Goal: Transaction & Acquisition: Purchase product/service

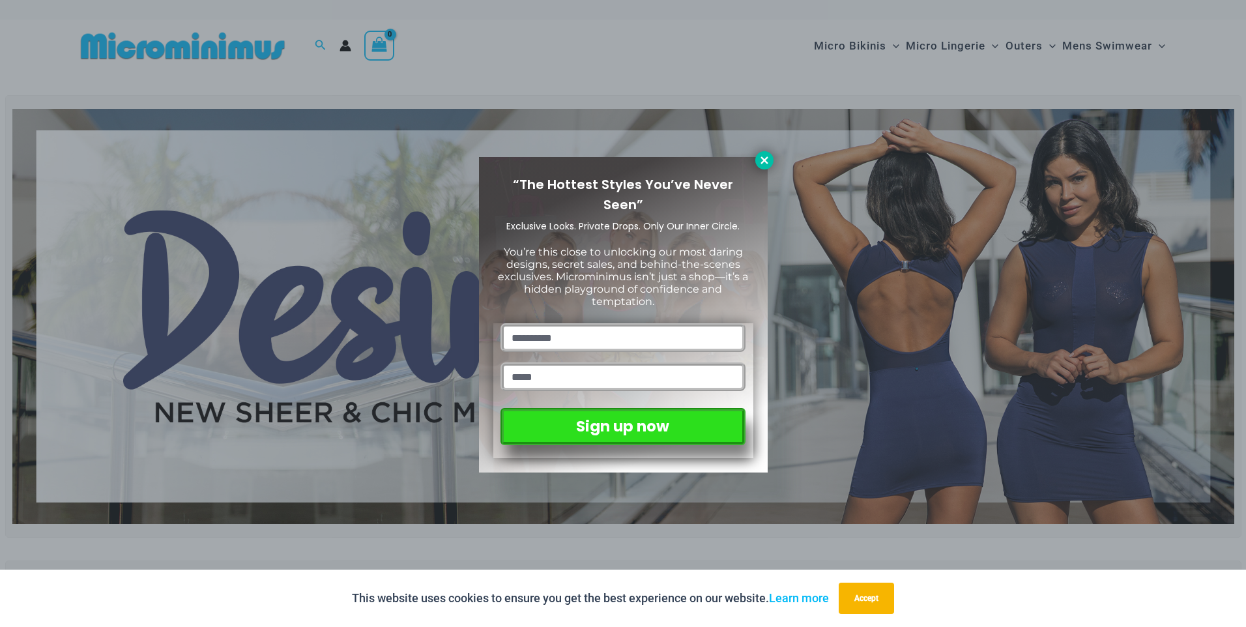
click at [768, 157] on icon at bounding box center [764, 159] width 7 height 7
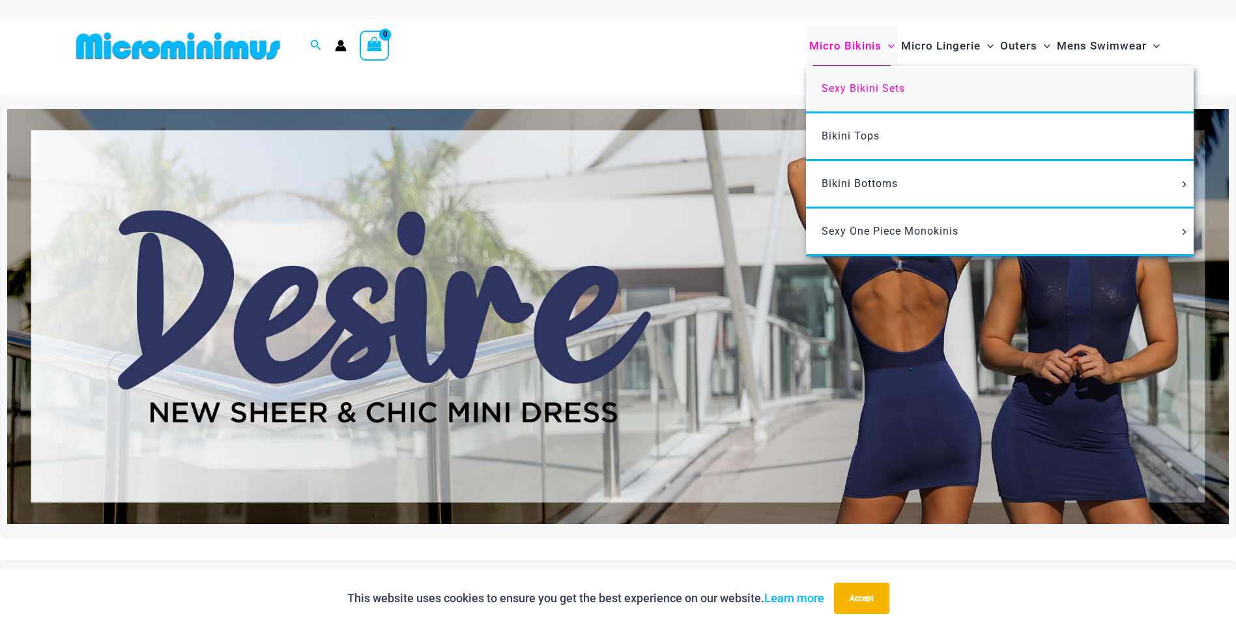
click at [836, 82] on span "Sexy Bikini Sets" at bounding box center [863, 88] width 83 height 12
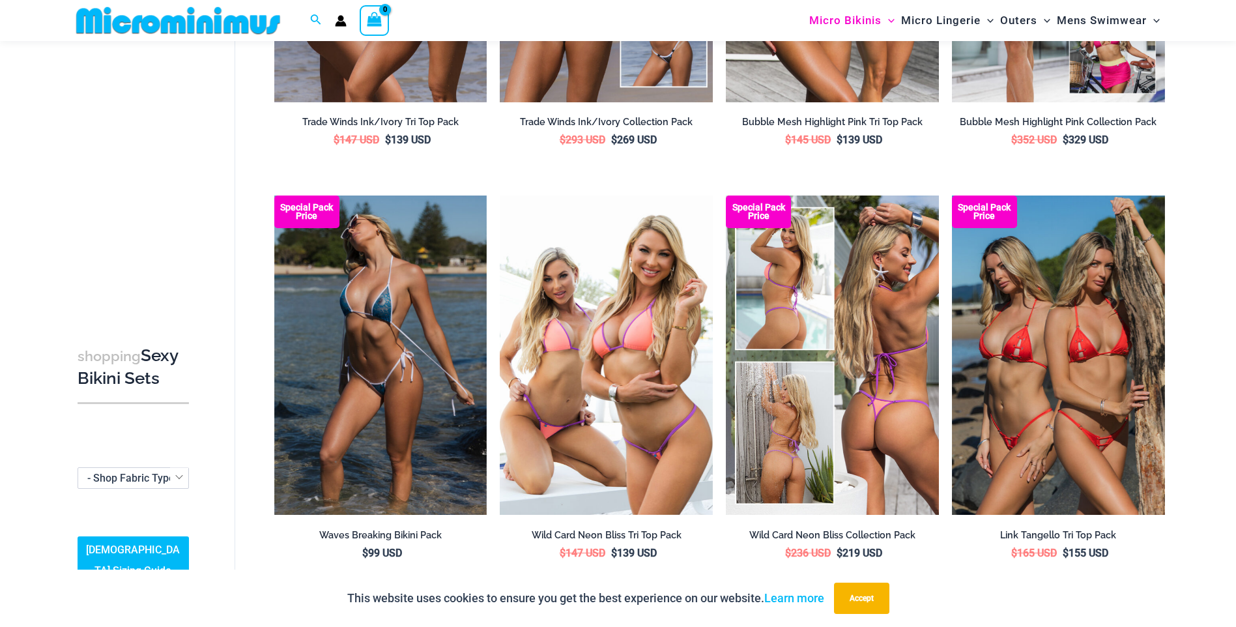
scroll to position [381, 0]
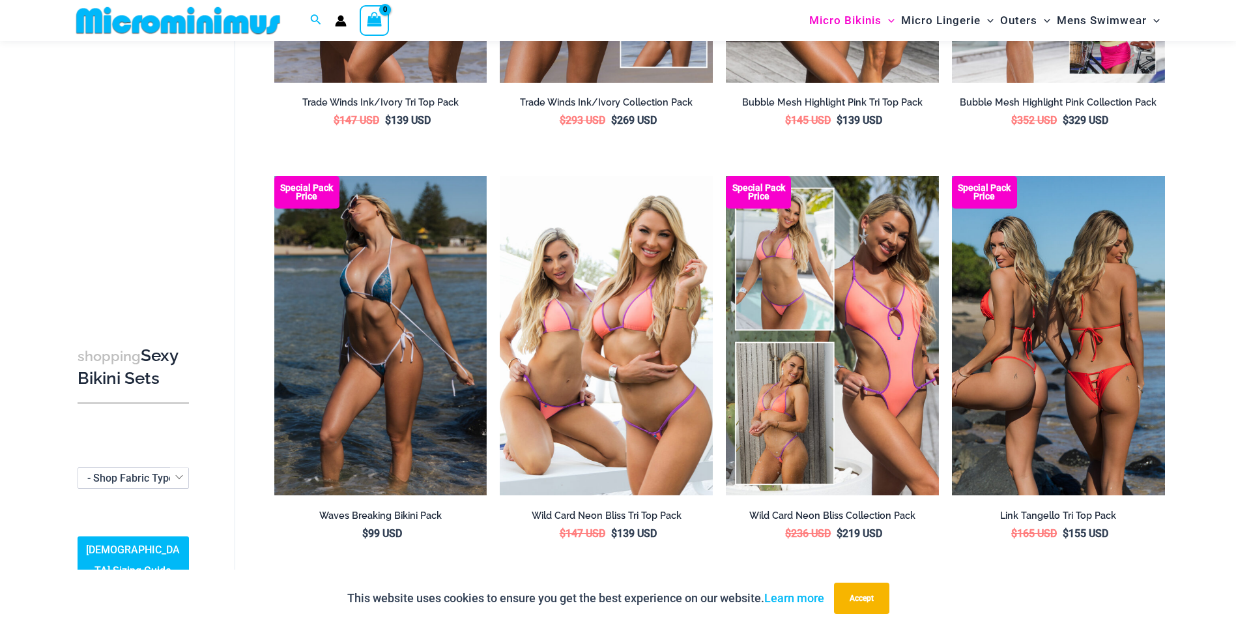
click at [1079, 332] on img at bounding box center [1058, 335] width 213 height 319
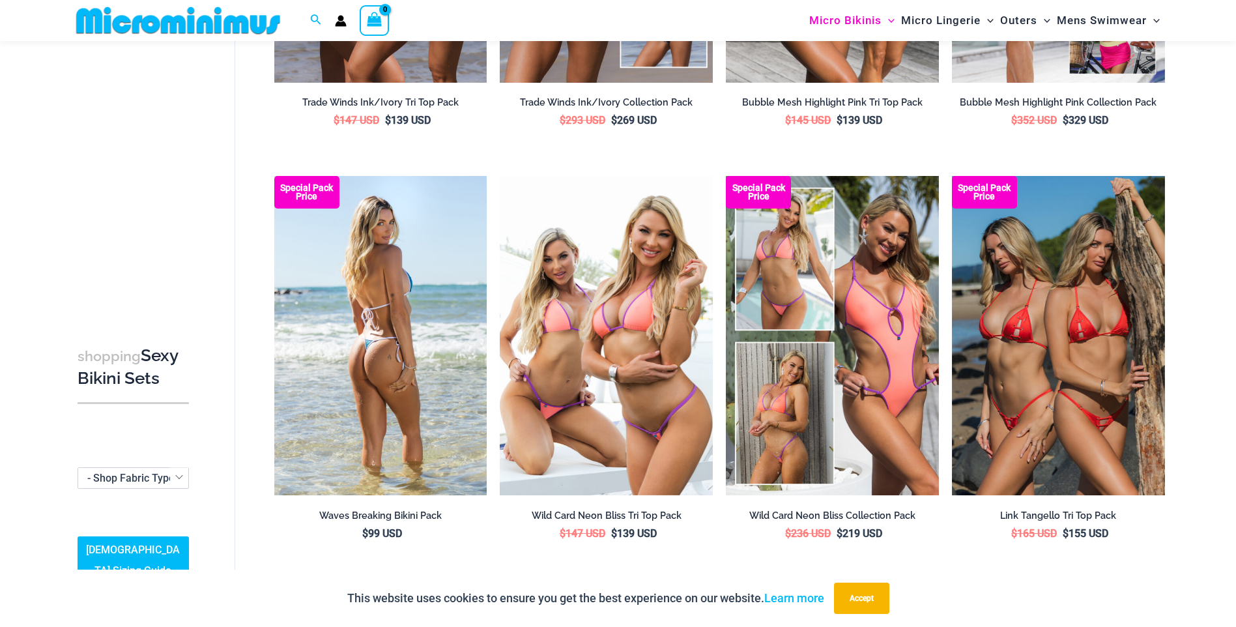
click at [361, 402] on img at bounding box center [380, 335] width 213 height 319
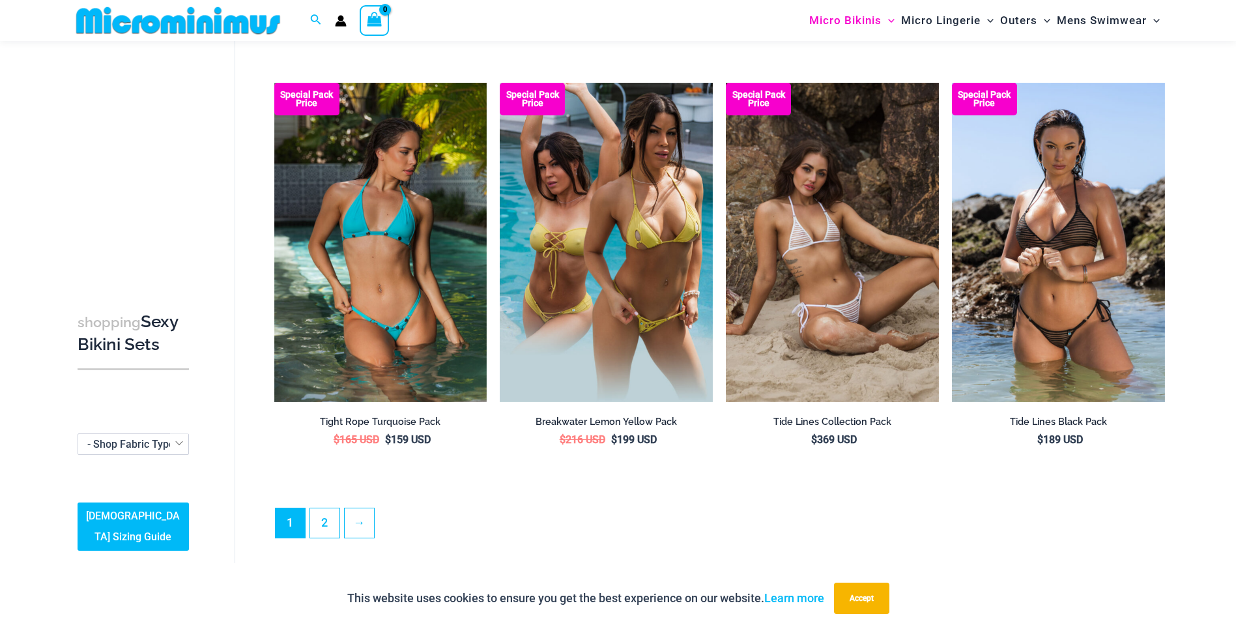
scroll to position [3119, 0]
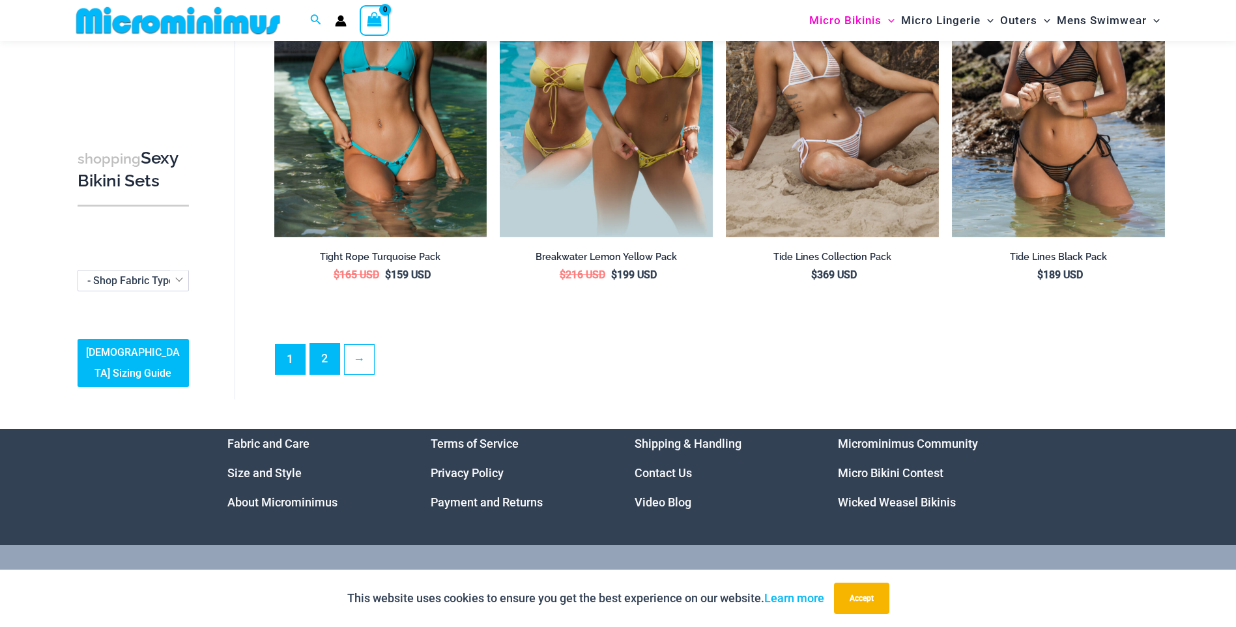
click at [324, 357] on link "2" at bounding box center [324, 359] width 29 height 31
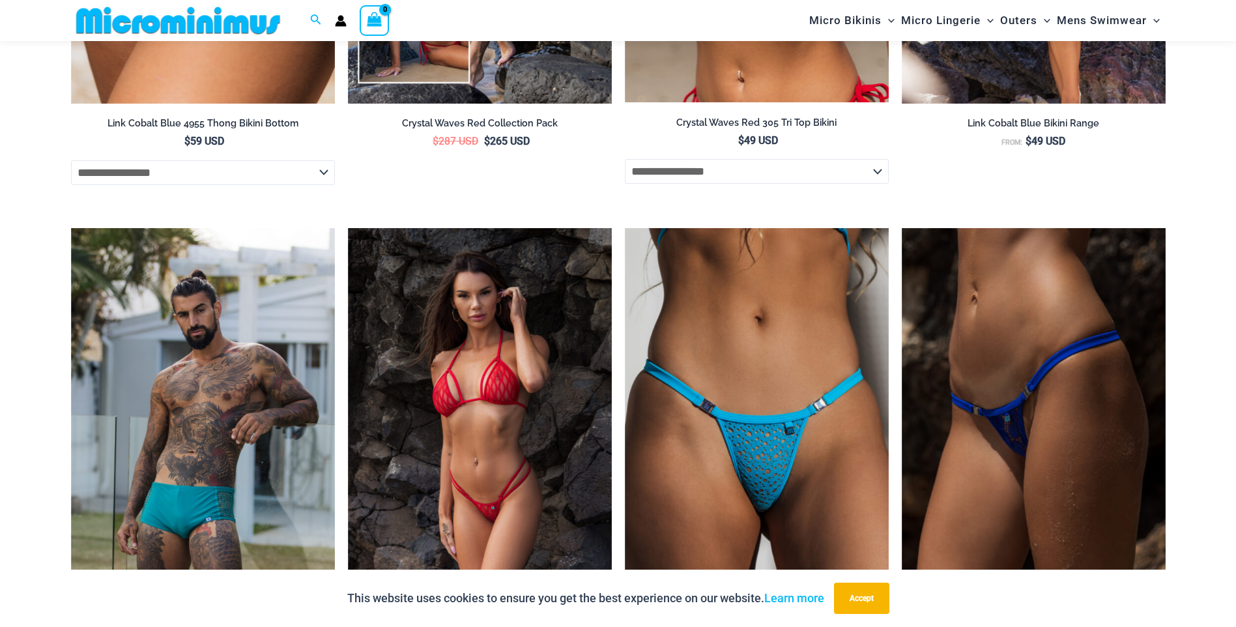
scroll to position [3115, 0]
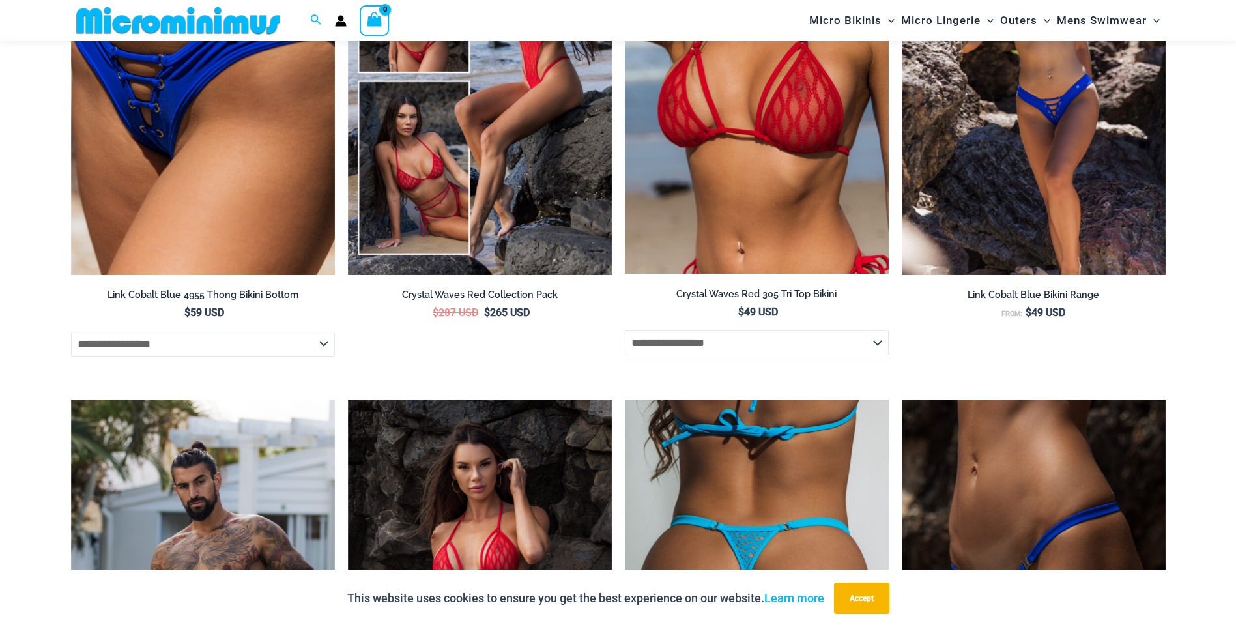
click at [813, 499] on img at bounding box center [757, 598] width 264 height 396
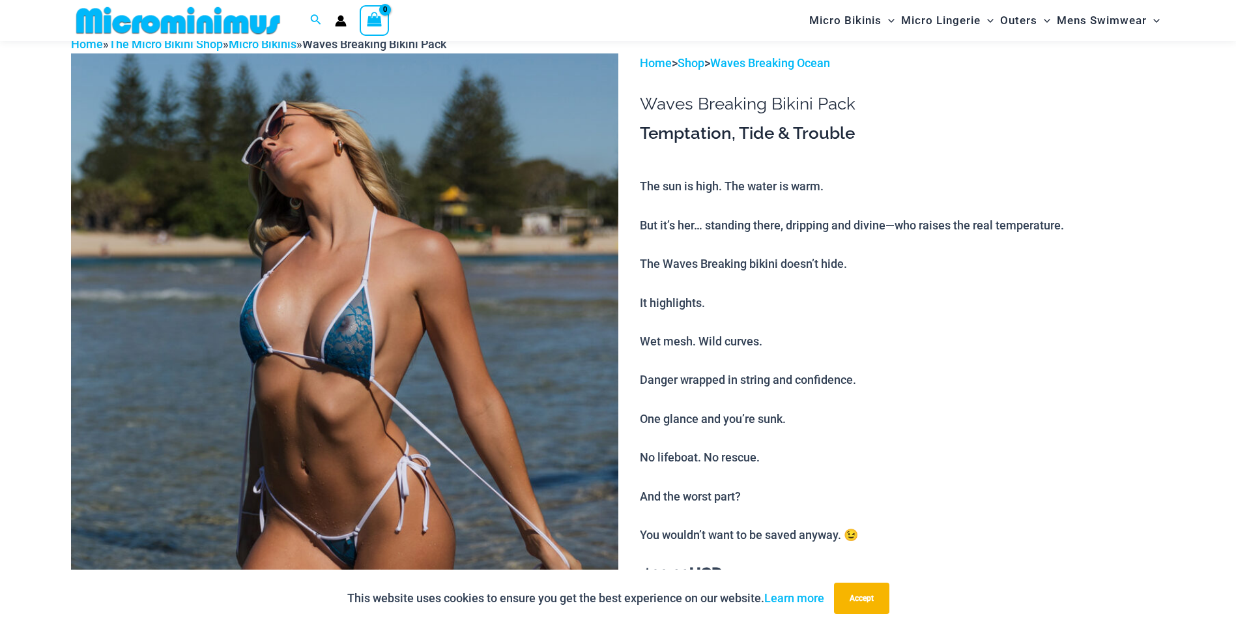
scroll to position [0, 0]
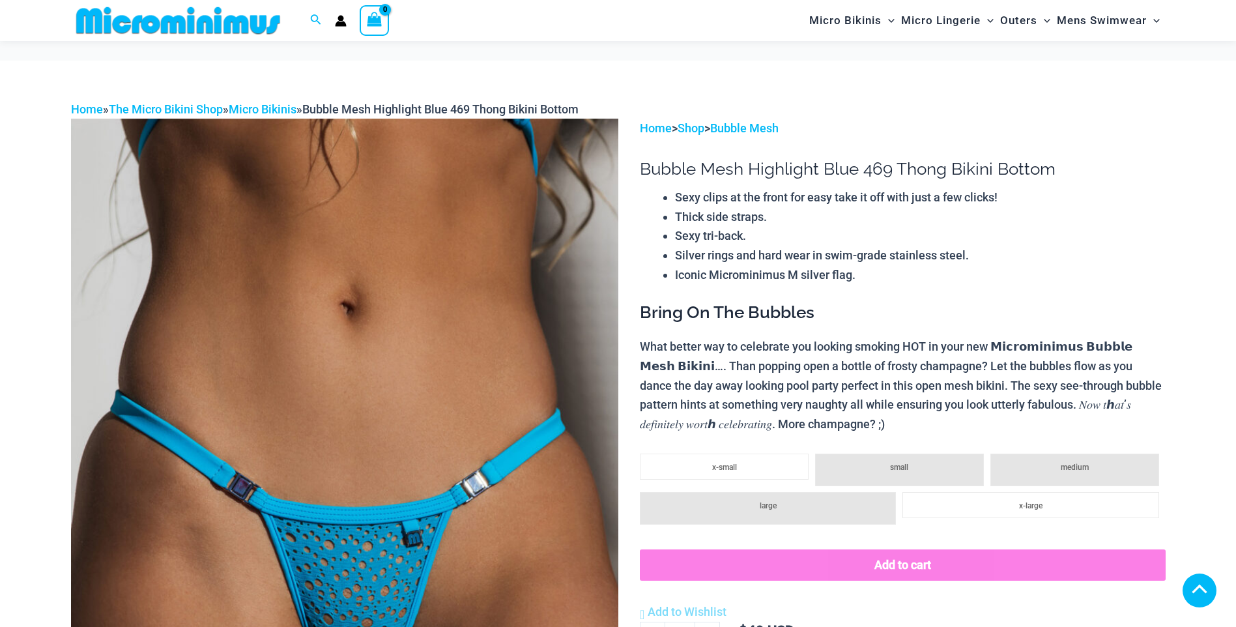
scroll to position [716, 0]
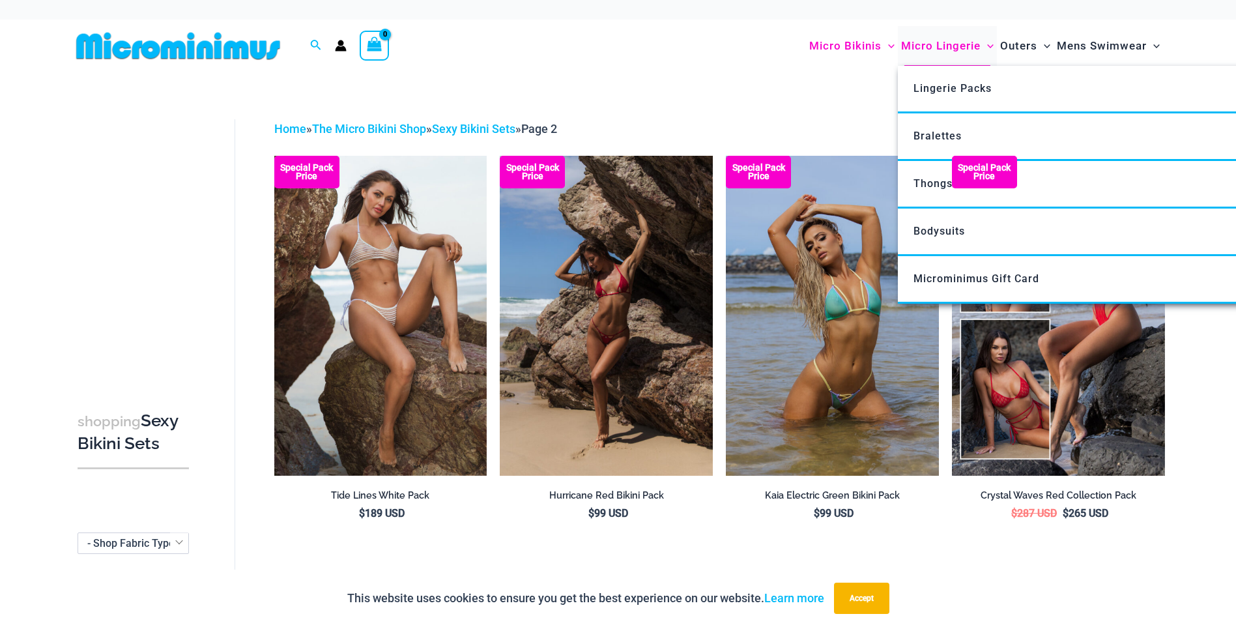
click at [963, 47] on span "Micro Lingerie" at bounding box center [941, 45] width 80 height 33
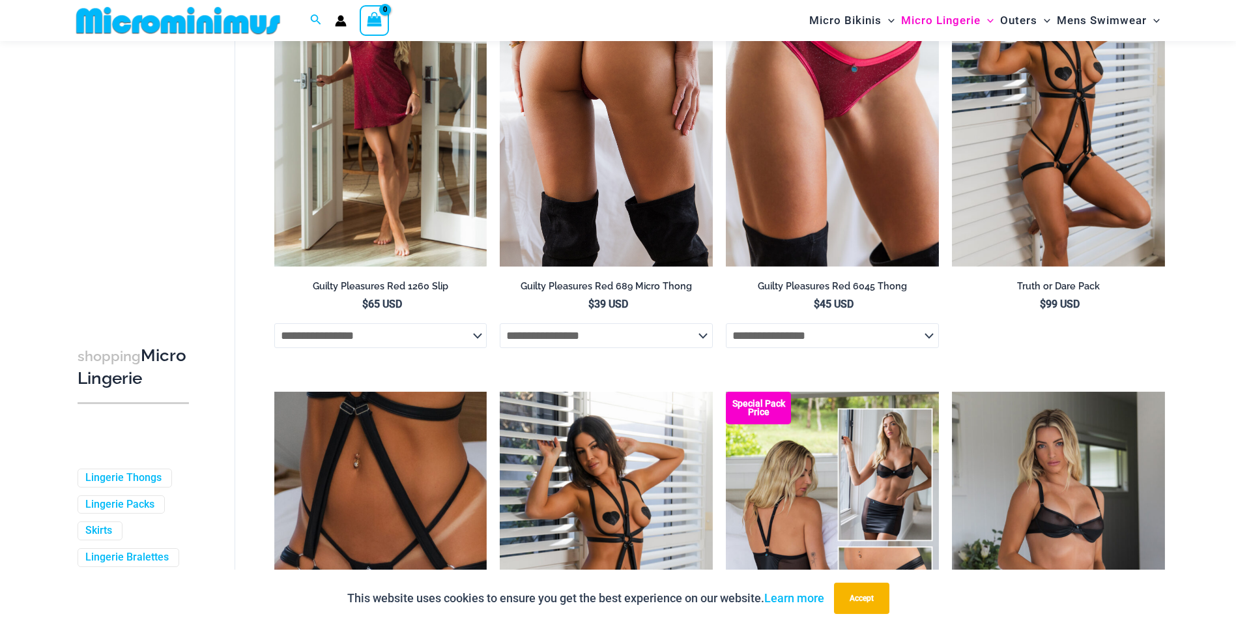
scroll to position [706, 0]
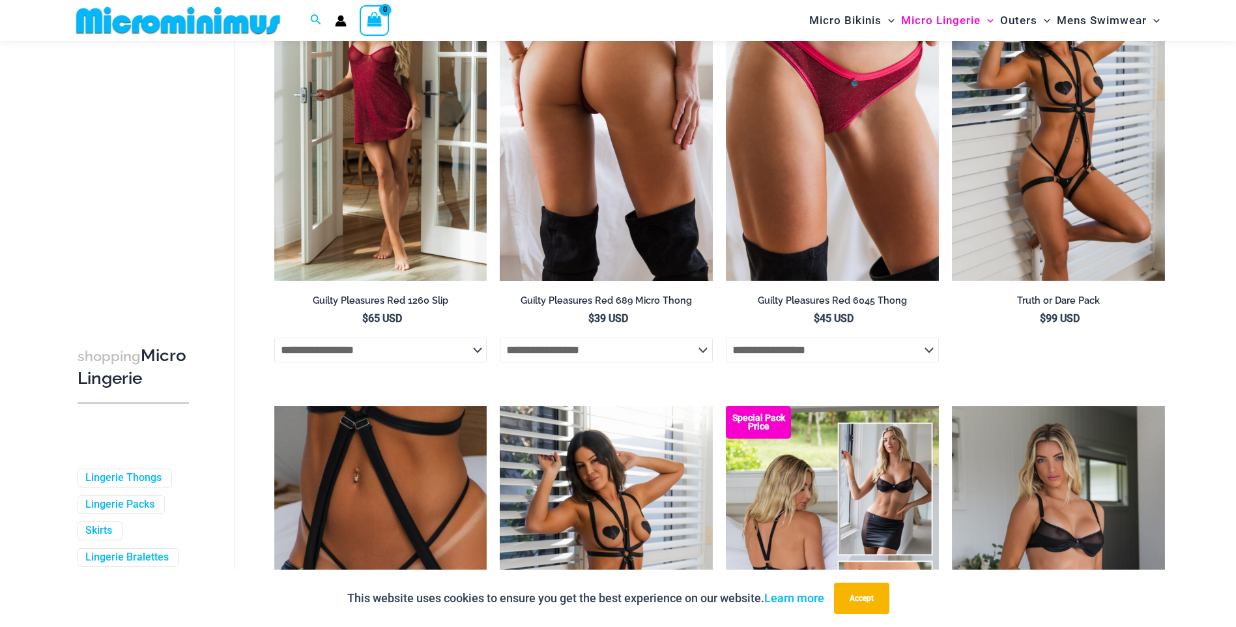
click at [688, 196] on img at bounding box center [606, 121] width 213 height 319
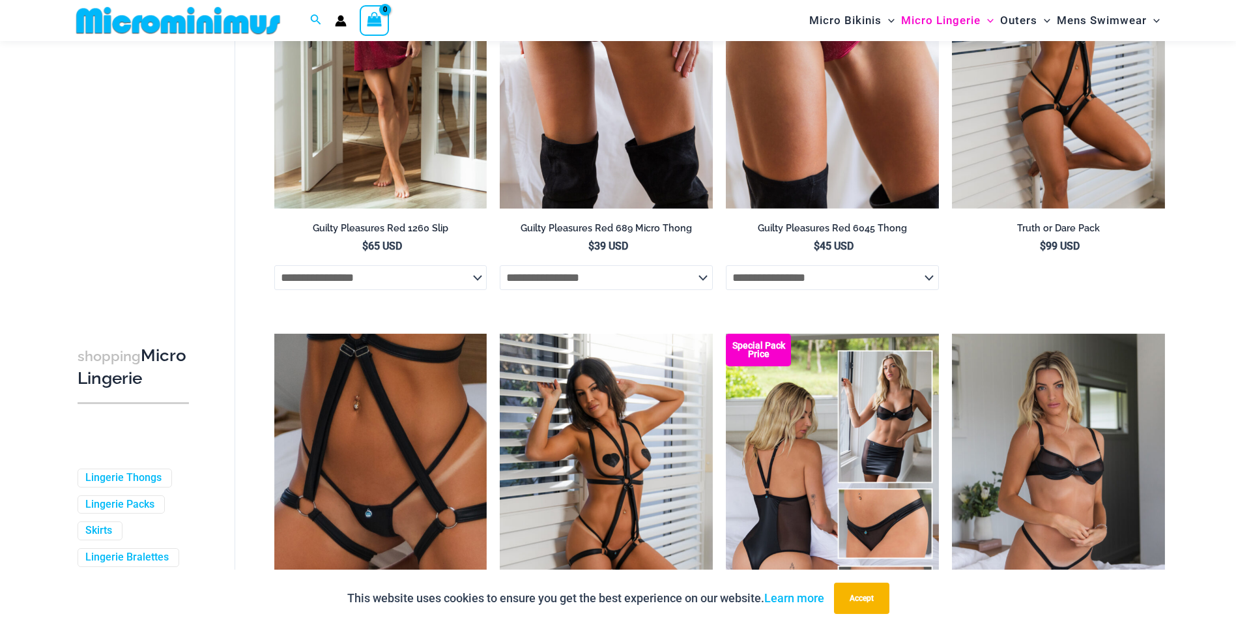
scroll to position [967, 0]
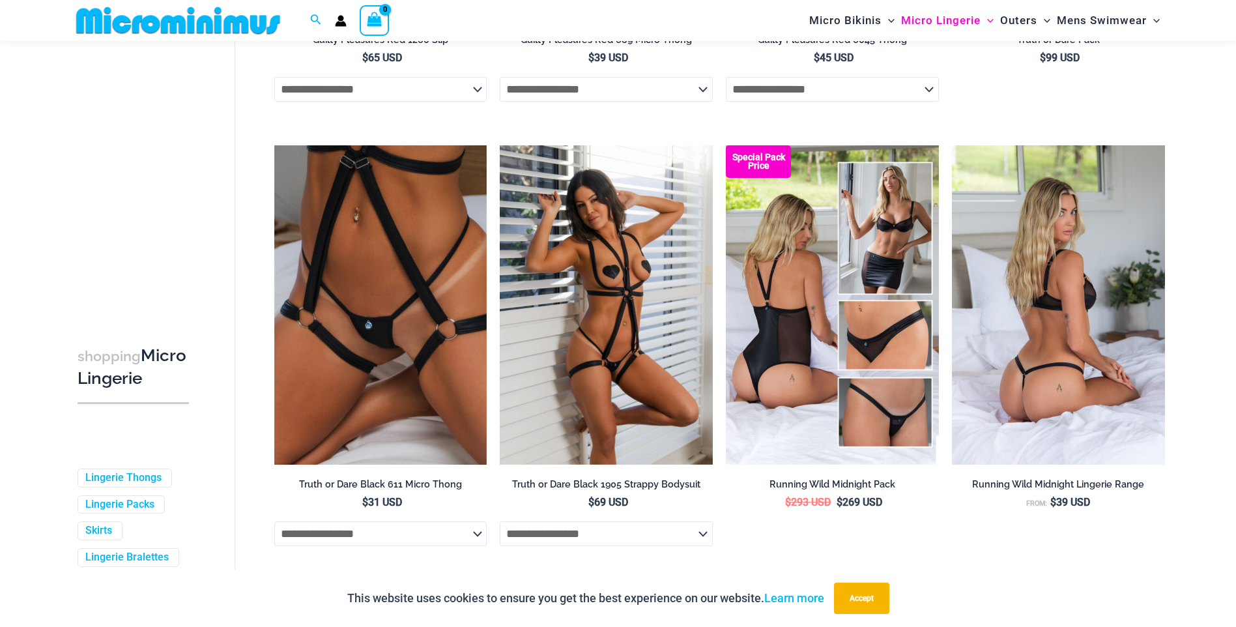
click at [1061, 291] on img at bounding box center [1058, 304] width 213 height 319
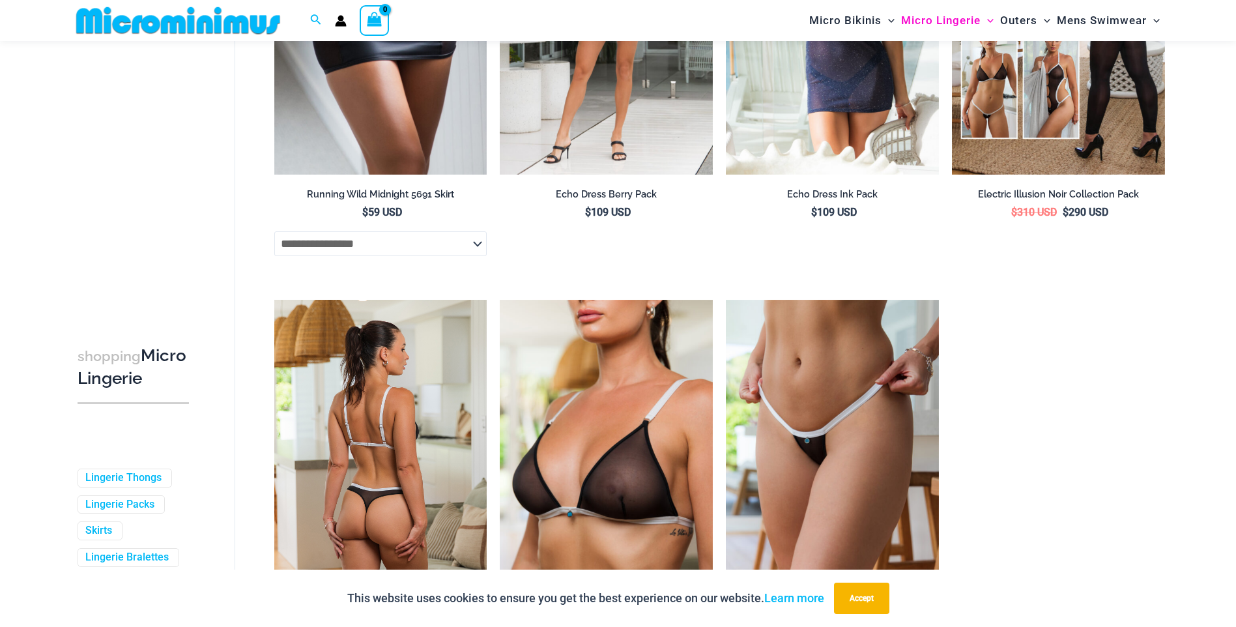
scroll to position [2335, 0]
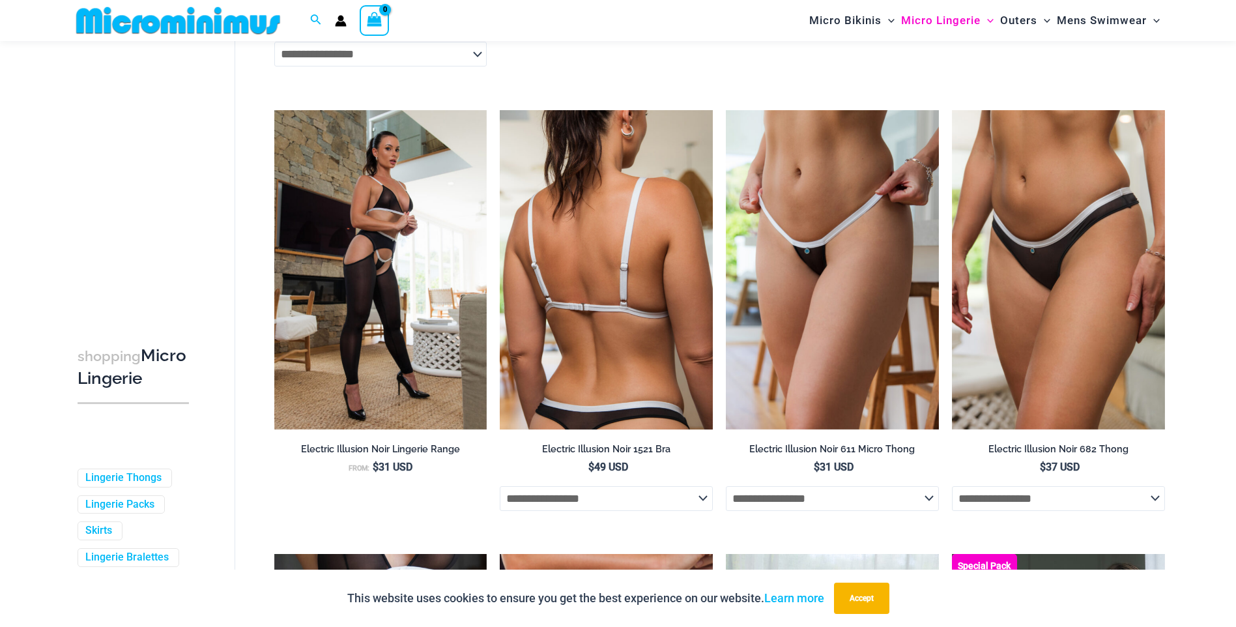
click at [617, 319] on img at bounding box center [606, 269] width 213 height 319
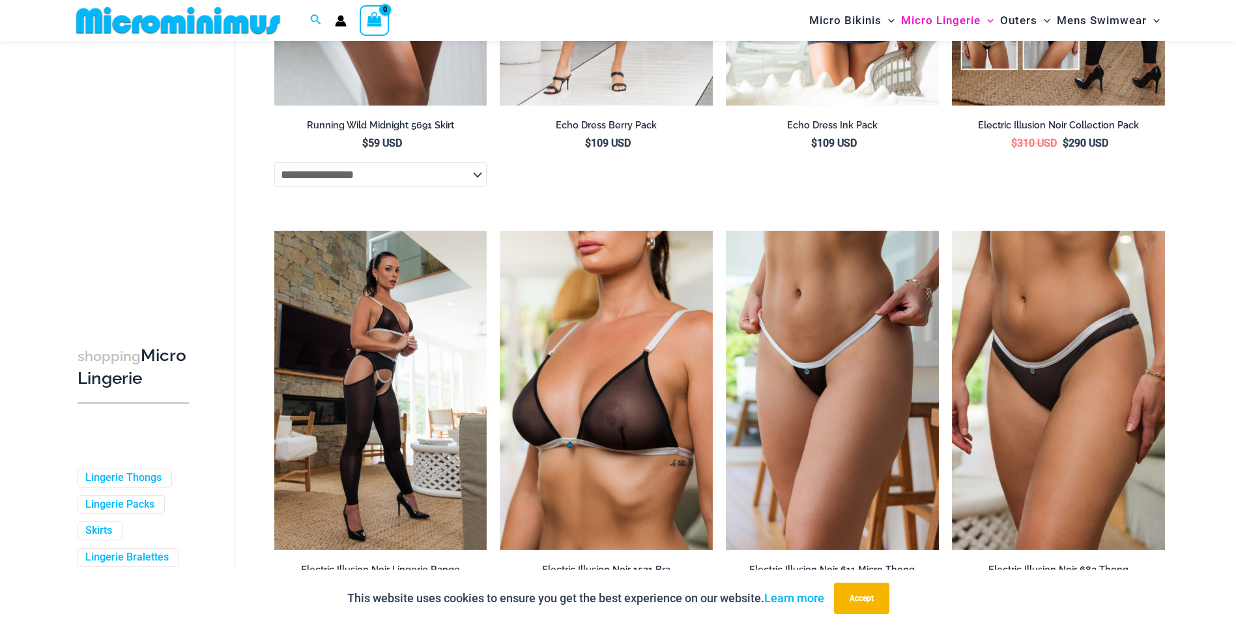
scroll to position [2075, 0]
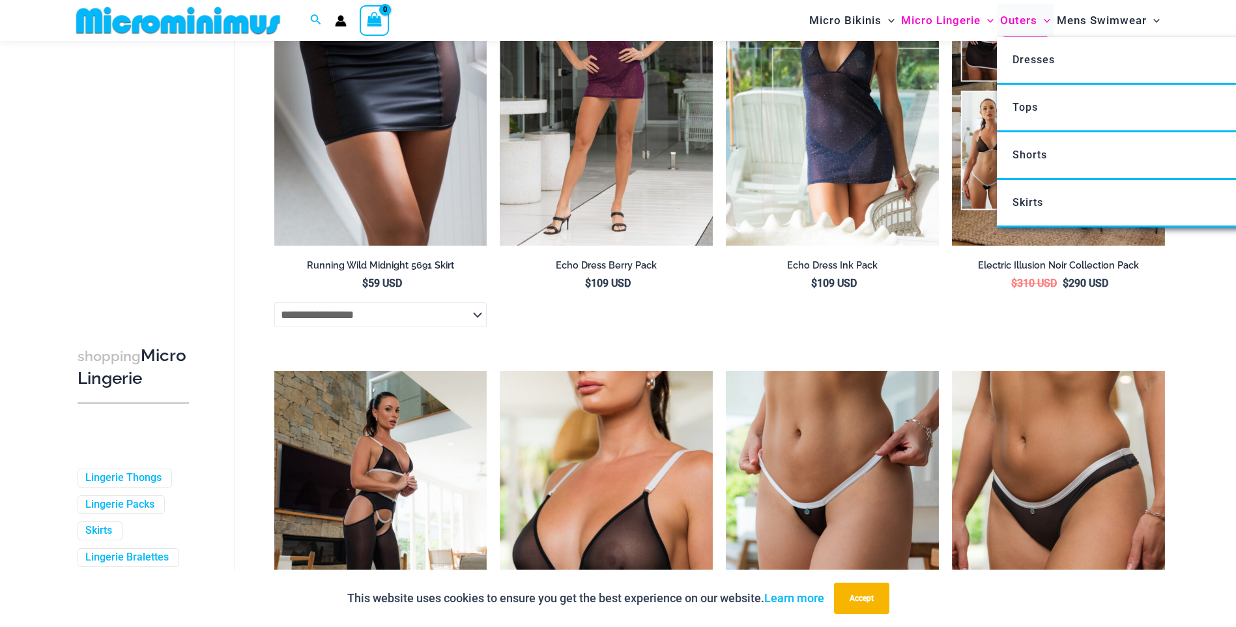
click at [1023, 18] on span "Outers" at bounding box center [1019, 20] width 37 height 33
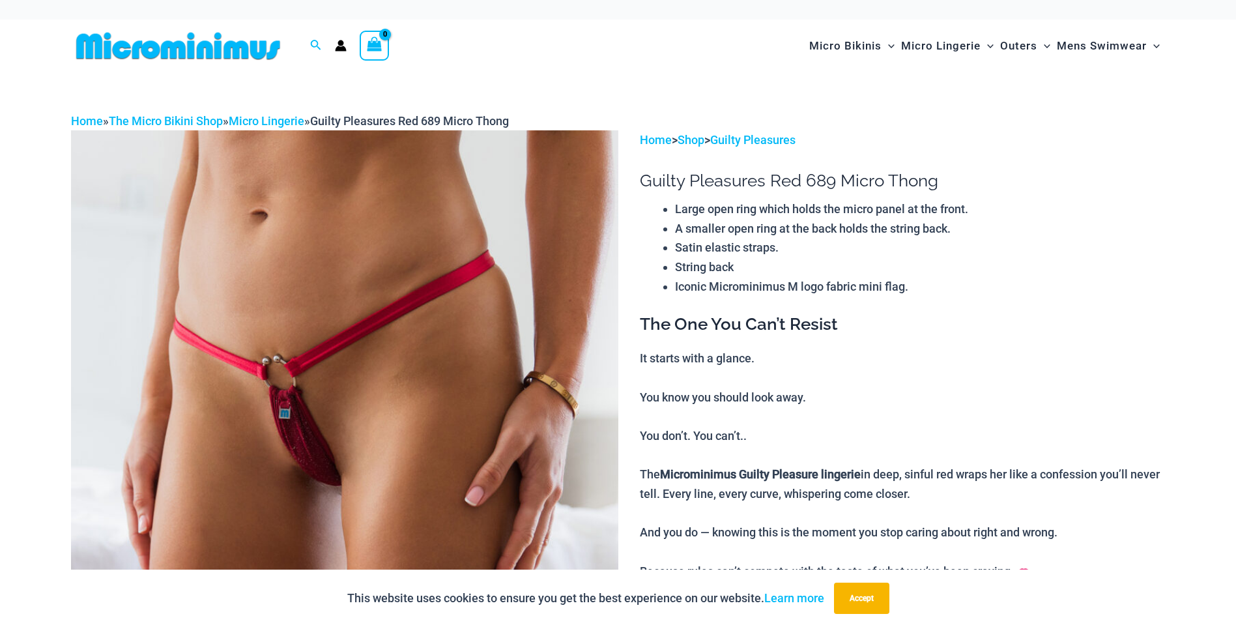
drag, startPoint x: 674, startPoint y: 196, endPoint x: 685, endPoint y: 190, distance: 12.2
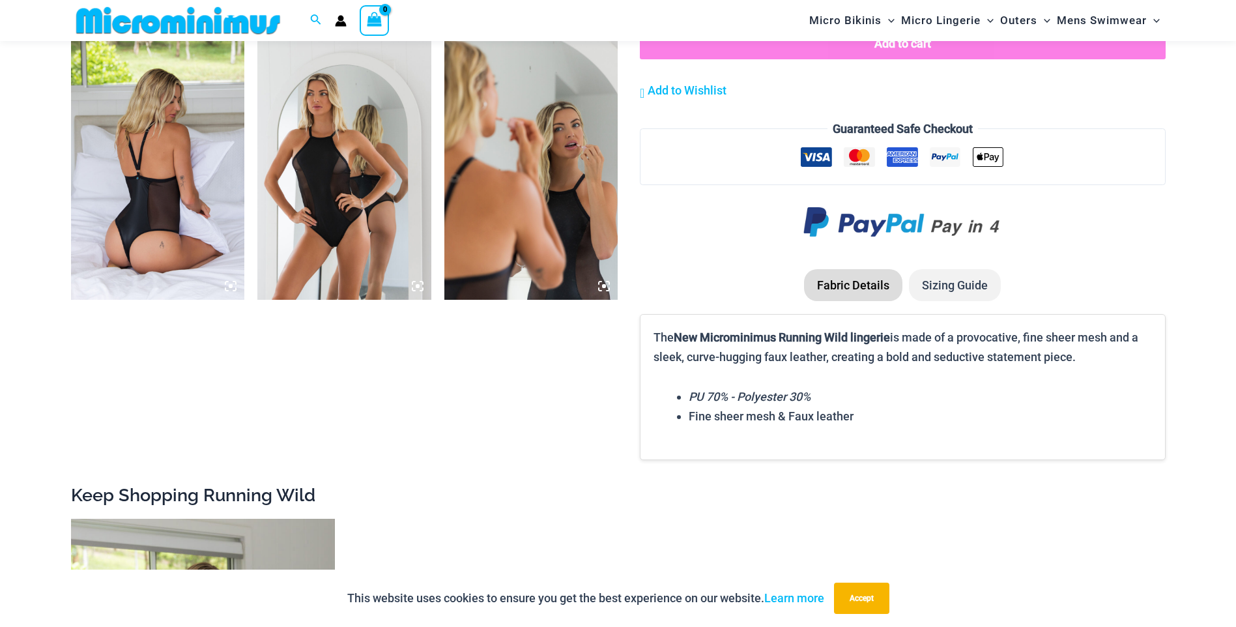
scroll to position [1618, 0]
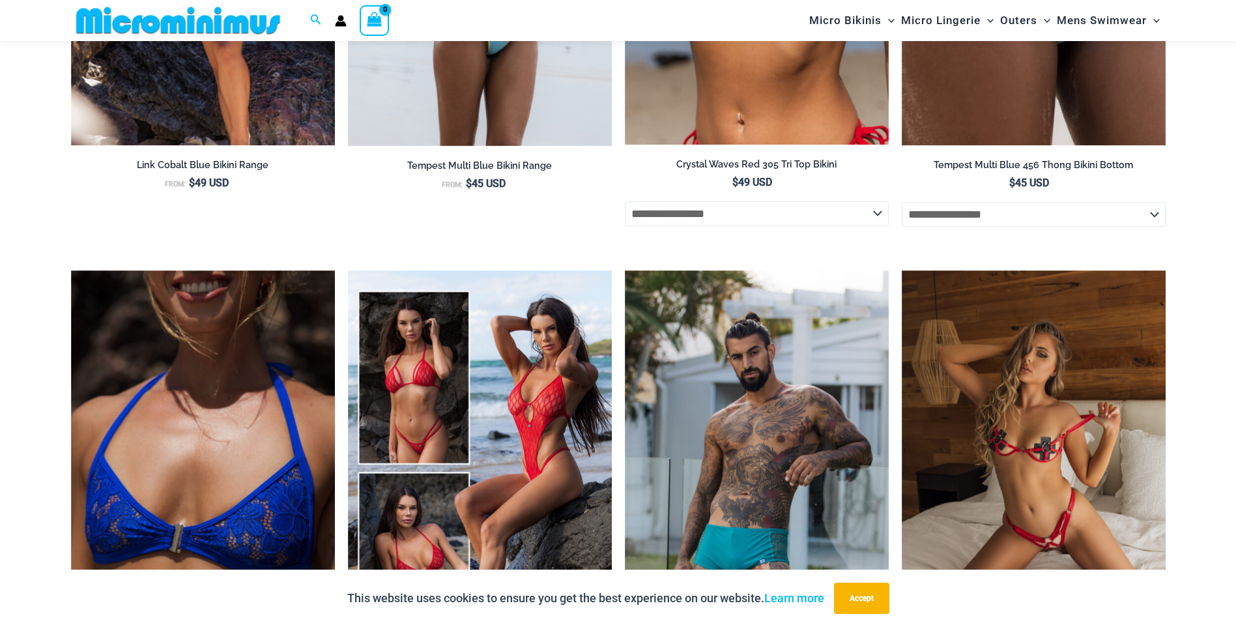
scroll to position [3775, 0]
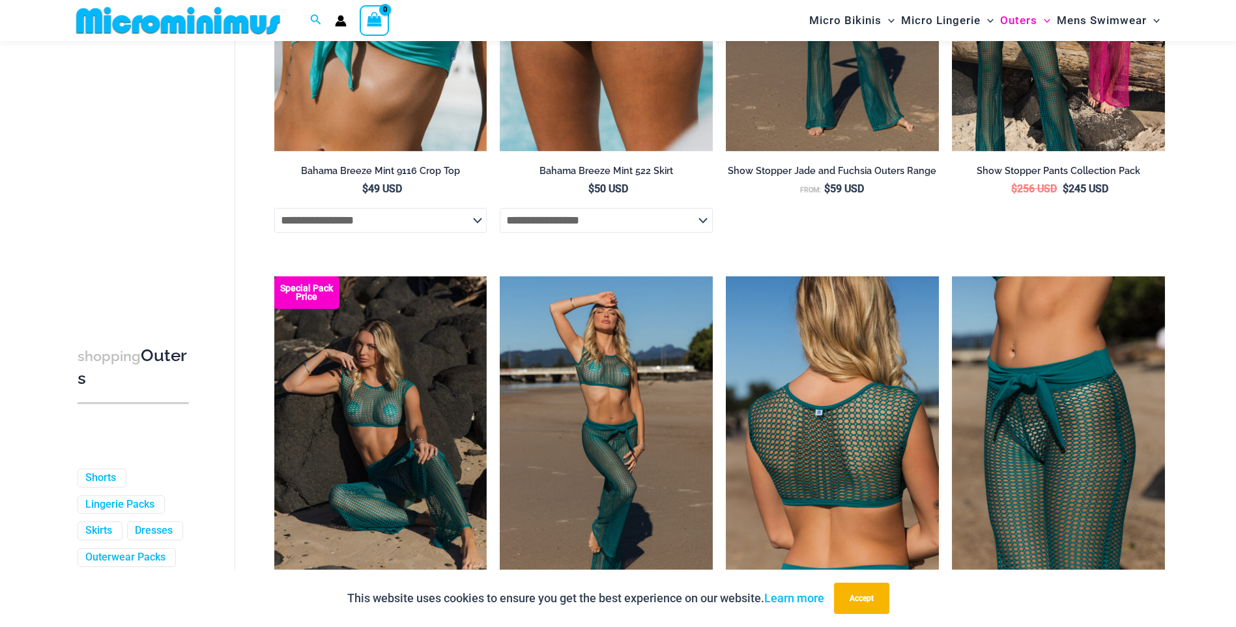
scroll to position [1031, 0]
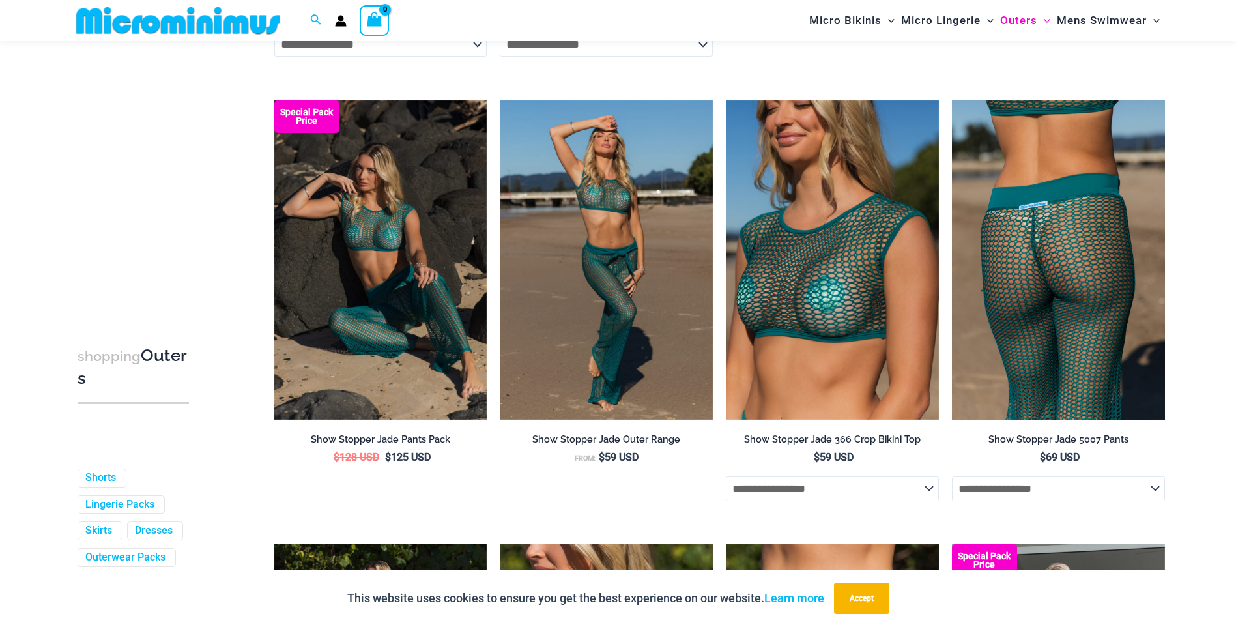
click at [1065, 354] on img at bounding box center [1058, 259] width 213 height 319
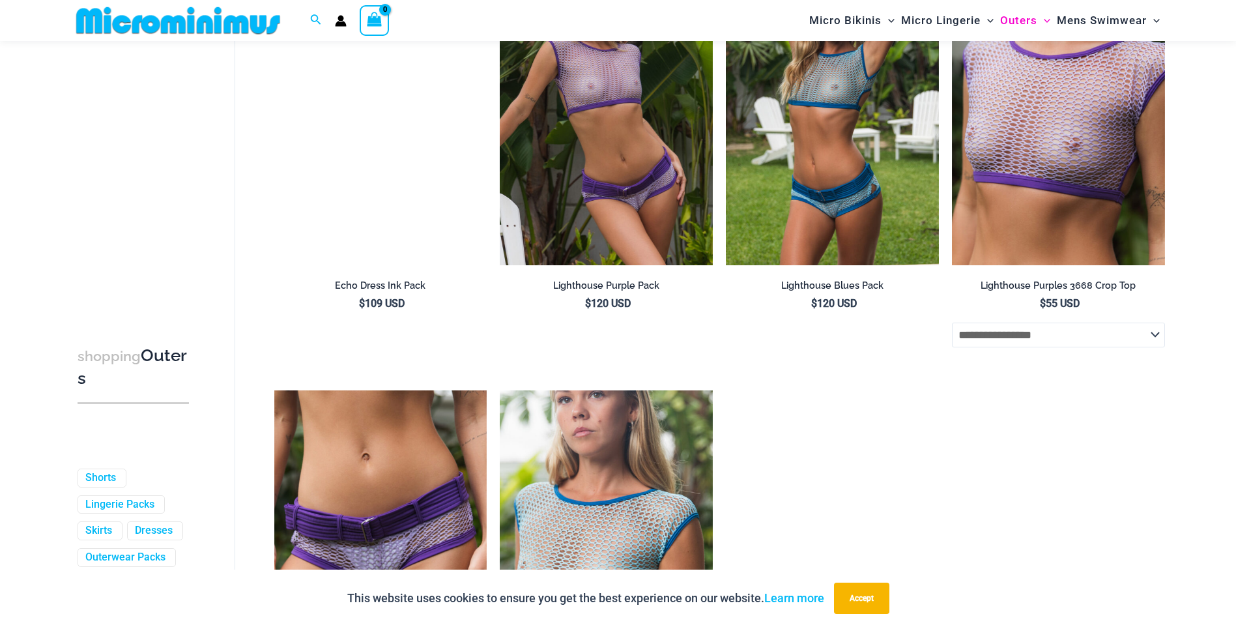
scroll to position [2335, 0]
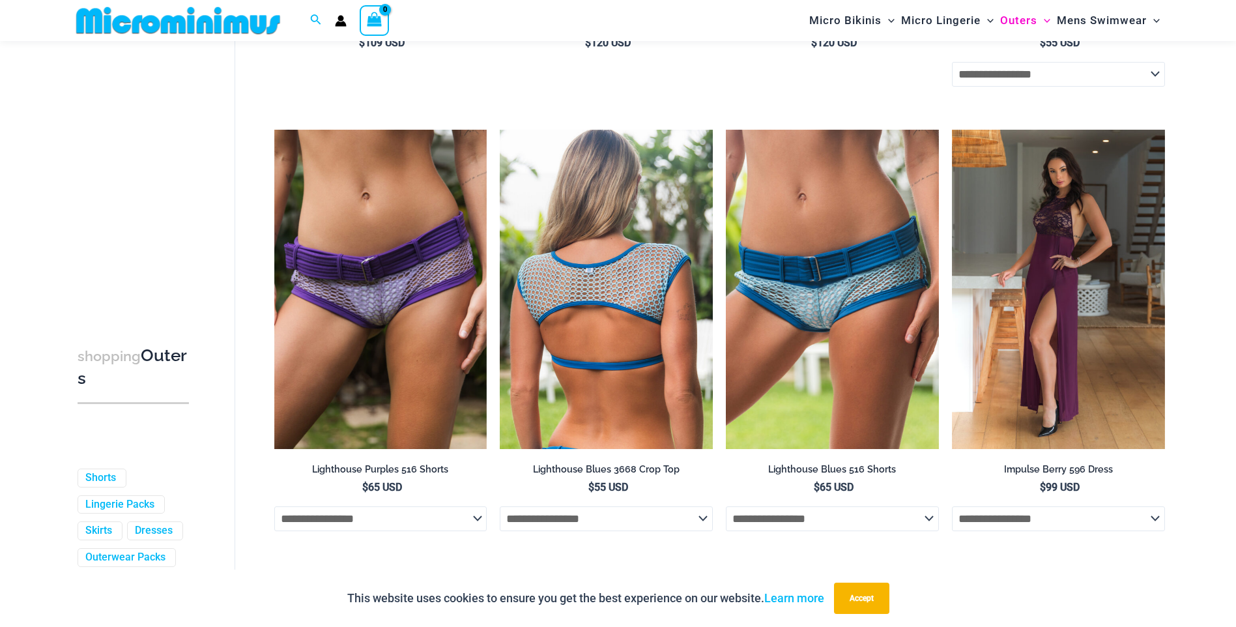
click at [616, 349] on img at bounding box center [606, 289] width 213 height 319
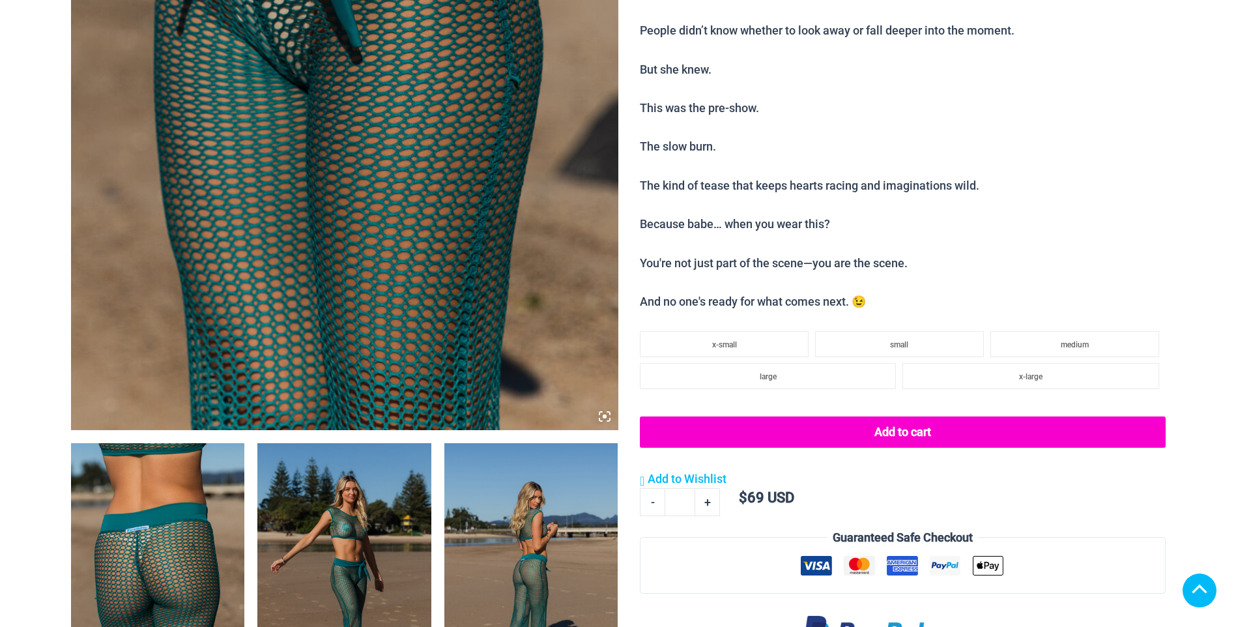
scroll to position [539, 0]
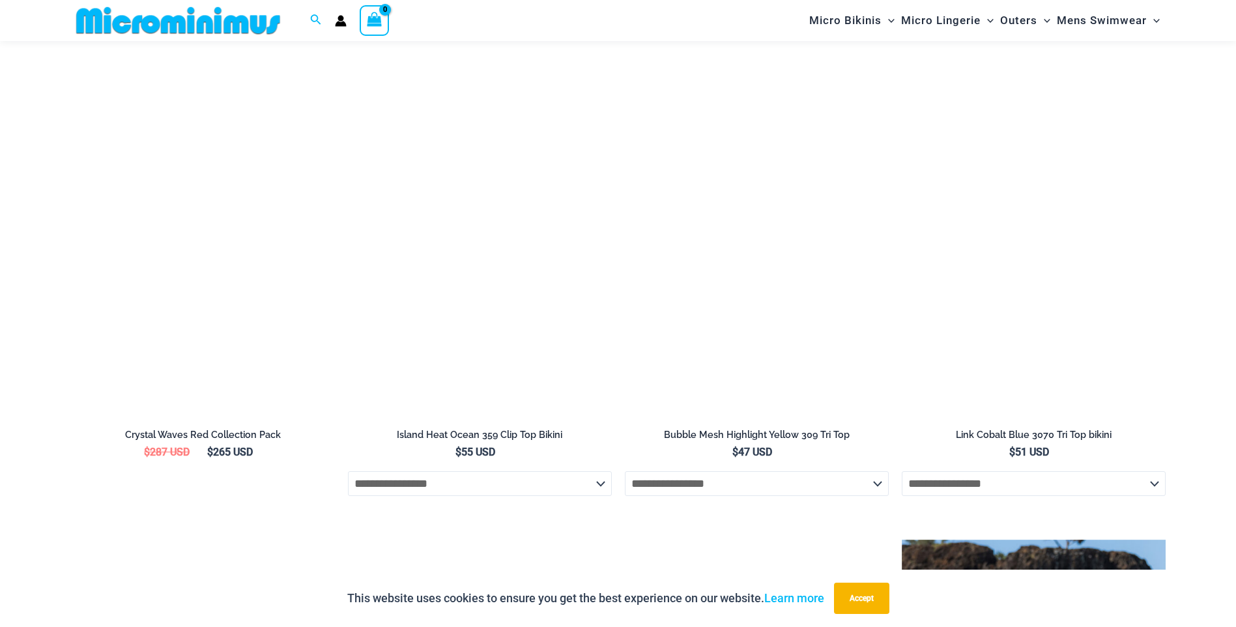
scroll to position [2856, 0]
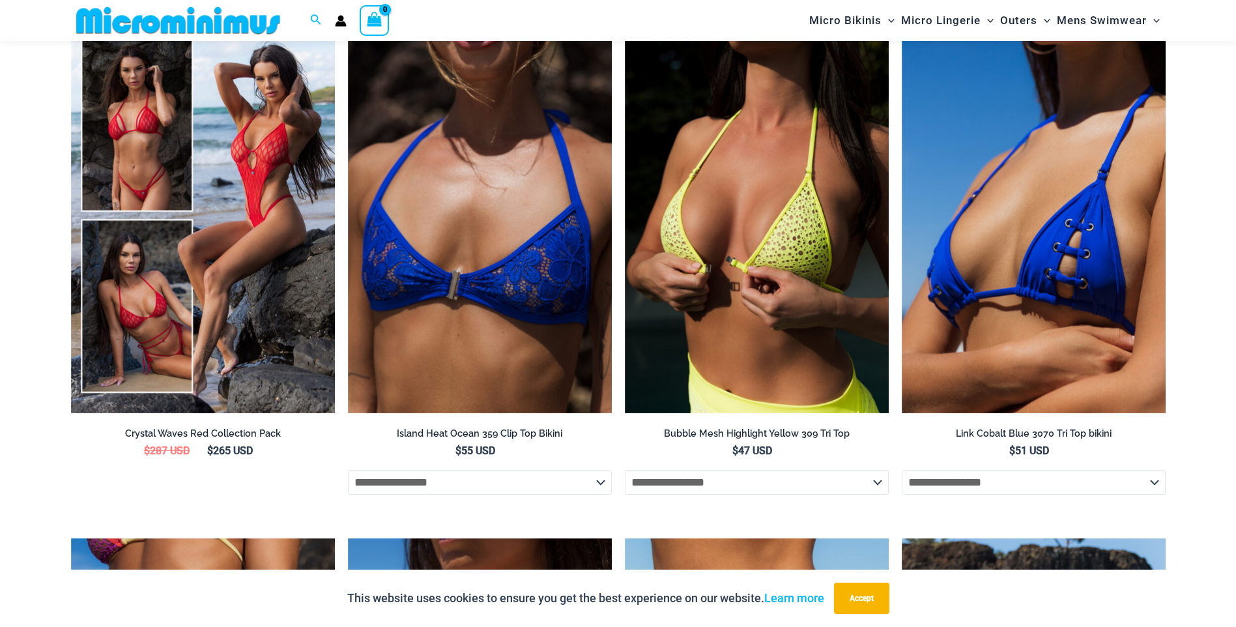
click at [148, 24] on img at bounding box center [178, 20] width 214 height 29
